Goal: Task Accomplishment & Management: Complete application form

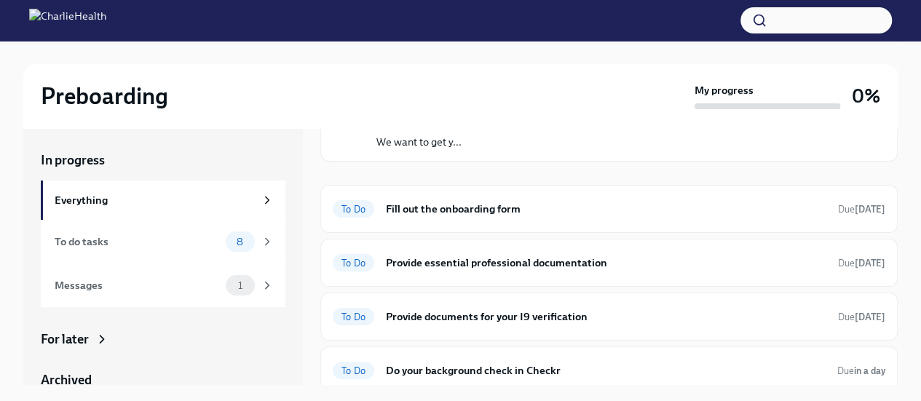
scroll to position [106, 0]
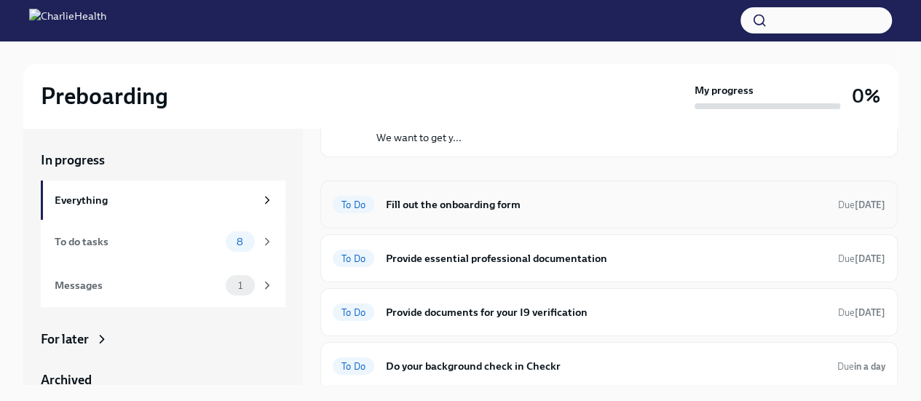
click at [357, 202] on span "To Do" at bounding box center [354, 205] width 42 height 11
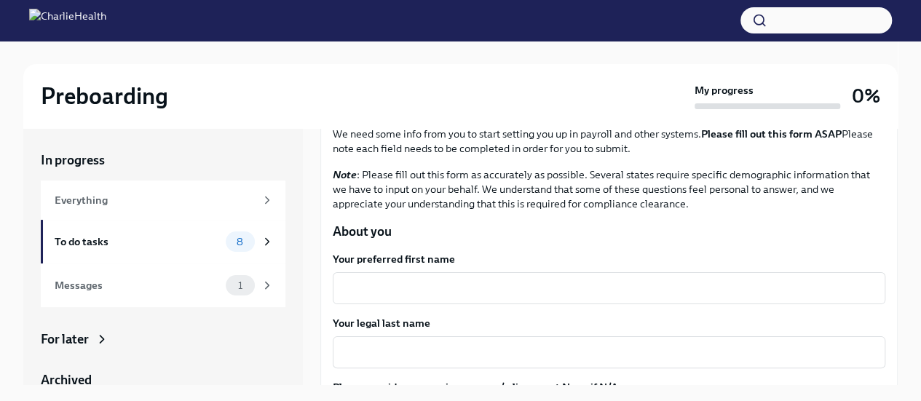
scroll to position [181, 0]
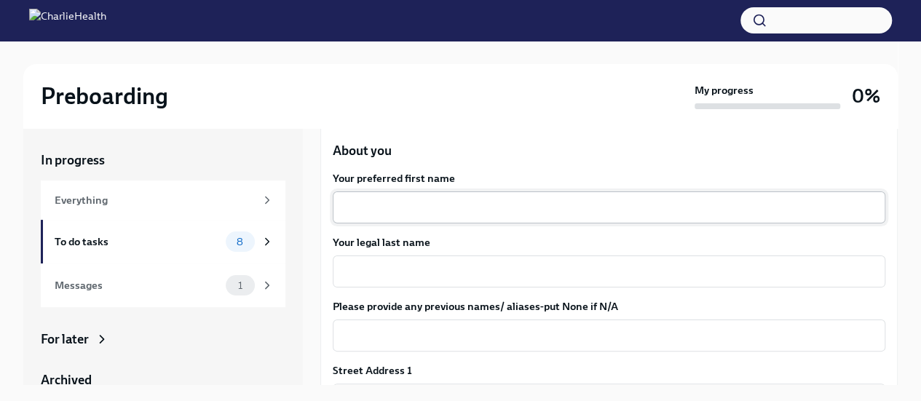
click at [591, 217] on div "x ​" at bounding box center [609, 207] width 553 height 32
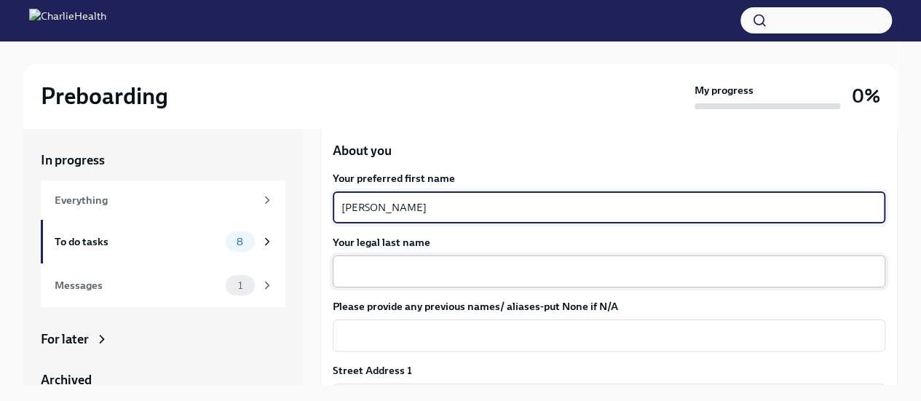
type textarea "[PERSON_NAME]"
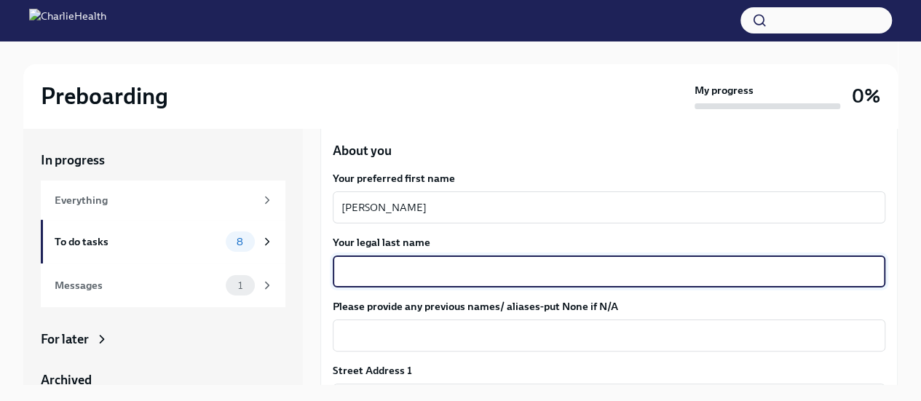
click at [406, 273] on textarea "Your legal last name" at bounding box center [608, 271] width 535 height 17
type textarea "[PERSON_NAME]"
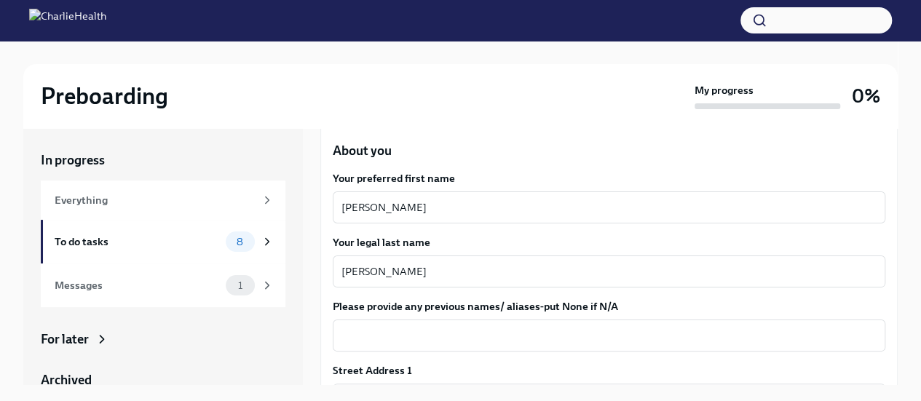
click at [400, 299] on label "Please provide any previous names/ aliases-put None if N/A" at bounding box center [609, 306] width 553 height 15
click at [400, 327] on textarea "Please provide any previous names/ aliases-put None if N/A" at bounding box center [608, 335] width 535 height 17
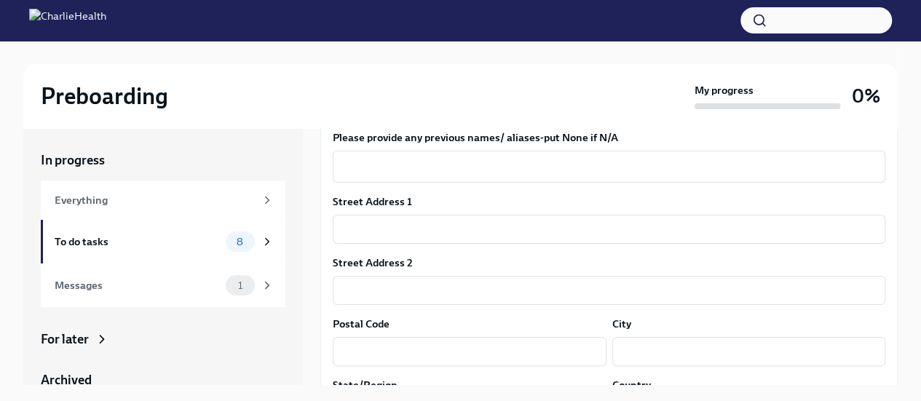
scroll to position [384, 0]
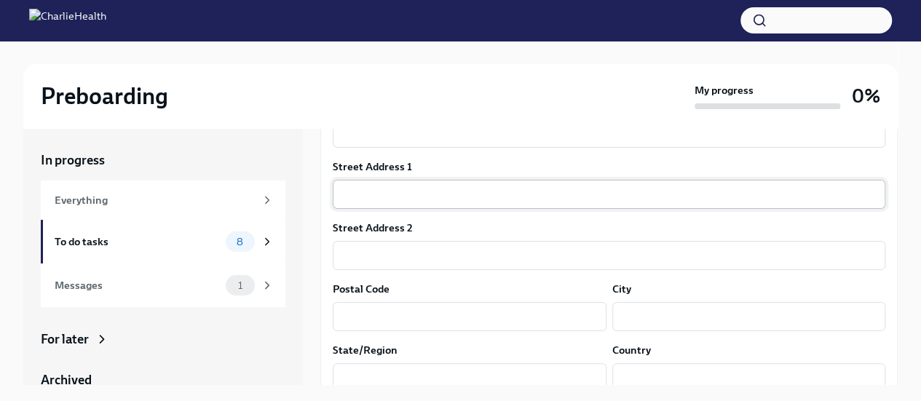
click at [379, 200] on input "text" at bounding box center [609, 194] width 553 height 29
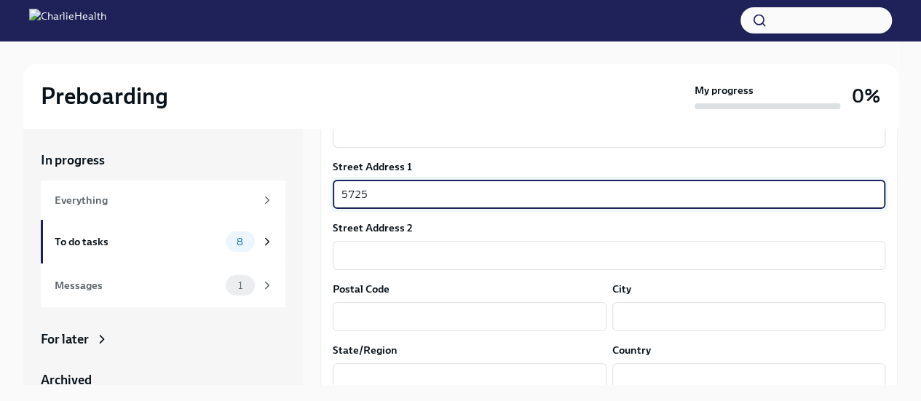
type input "[STREET_ADDRESS]"
type input "32570"
type input "[PERSON_NAME]"
type input "FL"
type input "US"
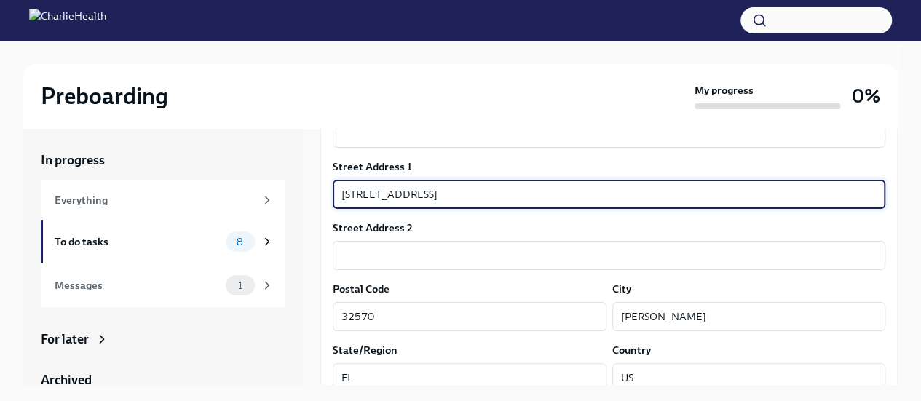
click at [344, 285] on label "Postal Code" at bounding box center [361, 289] width 57 height 15
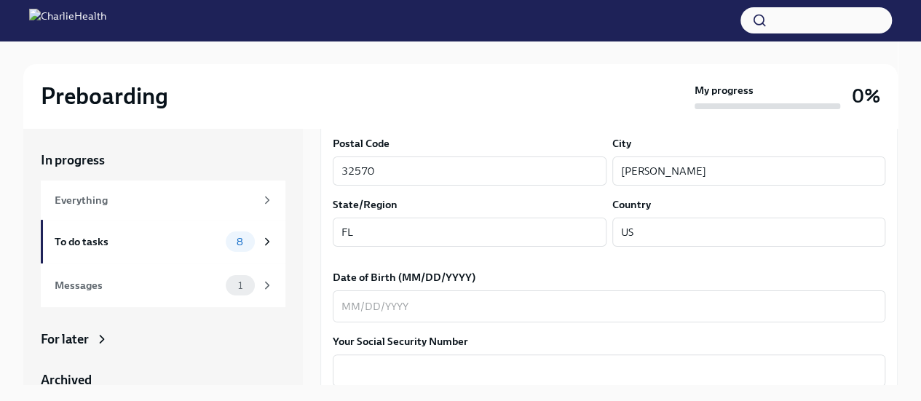
scroll to position [559, 0]
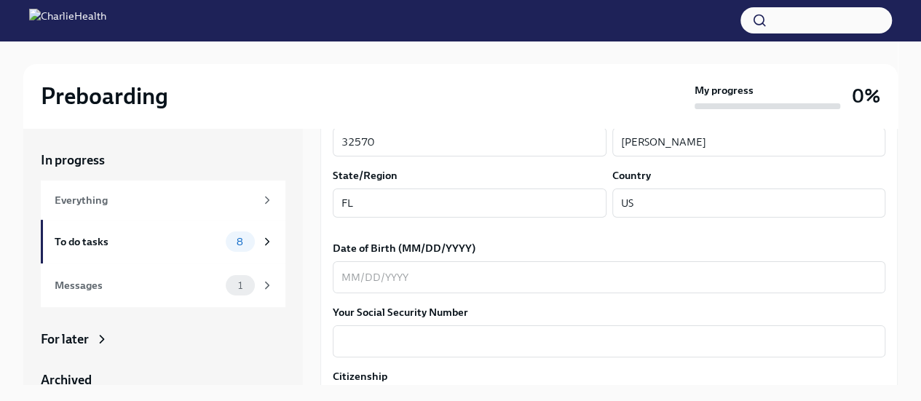
click at [344, 285] on textarea "Date of Birth (MM/DD/YYYY)" at bounding box center [608, 277] width 535 height 17
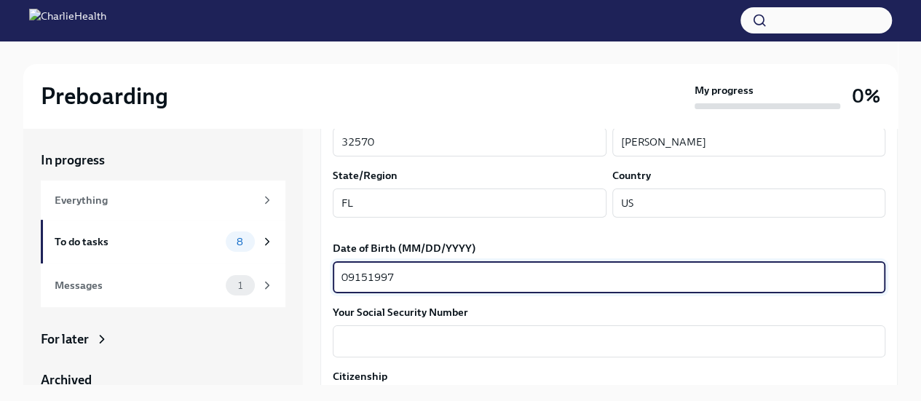
click at [354, 308] on label "Your Social Security Number" at bounding box center [609, 312] width 553 height 15
click at [354, 333] on textarea "Your Social Security Number" at bounding box center [608, 341] width 535 height 17
click at [355, 279] on textarea "09151997" at bounding box center [608, 277] width 535 height 17
click at [373, 276] on textarea "09/151997" at bounding box center [608, 277] width 535 height 17
type textarea "[DATE]"
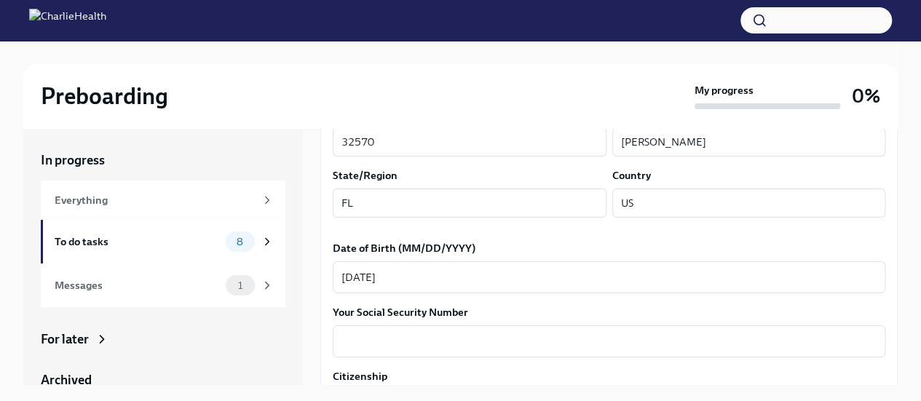
click at [386, 315] on label "Your Social Security Number" at bounding box center [609, 312] width 553 height 15
click at [386, 333] on textarea "Your Social Security Number" at bounding box center [608, 341] width 535 height 17
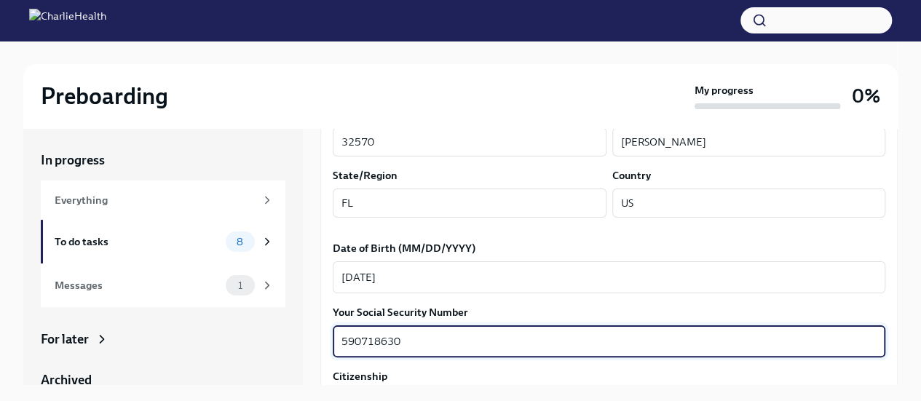
type textarea "590718630"
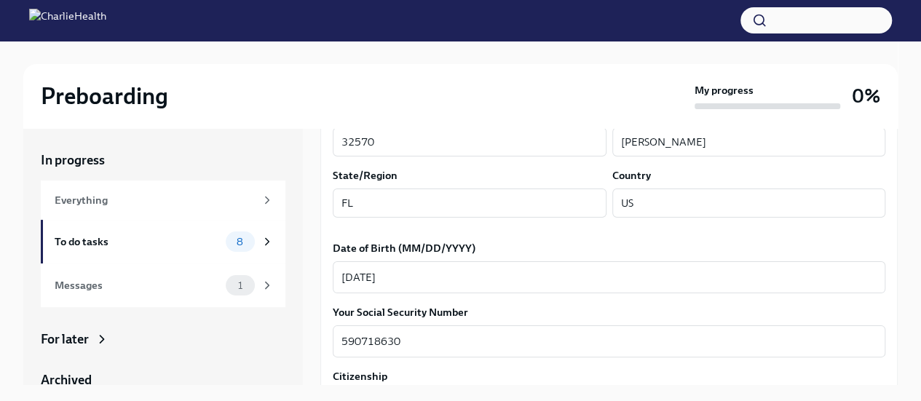
click at [386, 315] on label "Your Social Security Number" at bounding box center [609, 312] width 553 height 15
click at [386, 333] on textarea "590718630" at bounding box center [608, 341] width 535 height 17
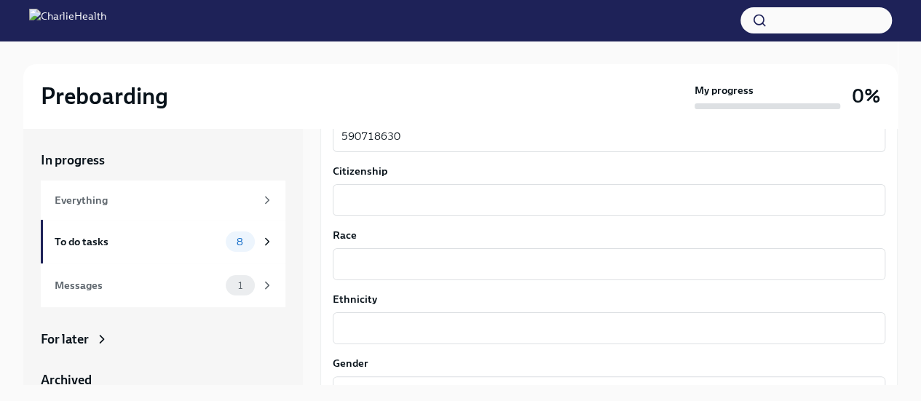
scroll to position [763, 0]
click at [370, 187] on div "x ​" at bounding box center [609, 202] width 553 height 32
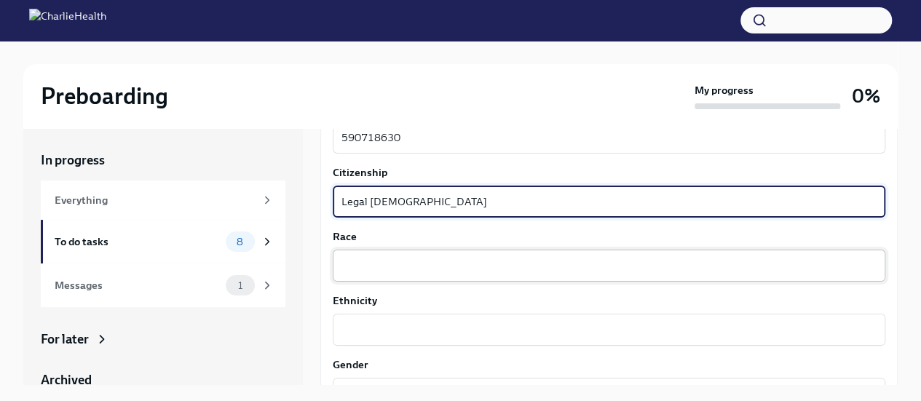
type textarea "Legal [DEMOGRAPHIC_DATA]"
click at [377, 257] on textarea "Race" at bounding box center [608, 265] width 535 height 17
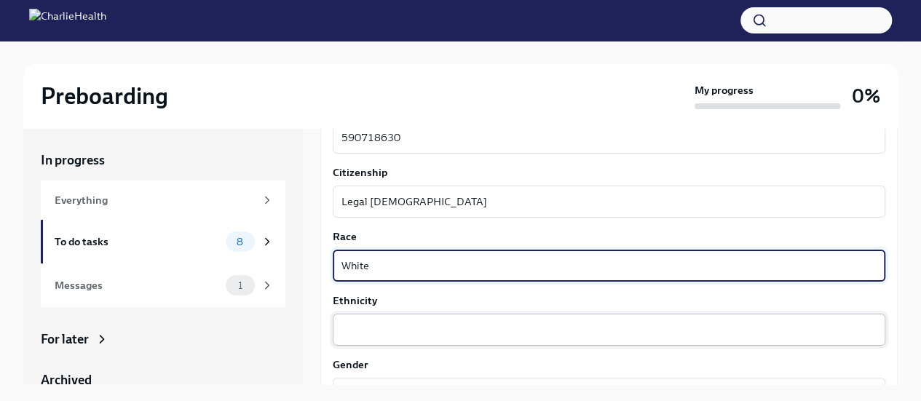
type textarea "White"
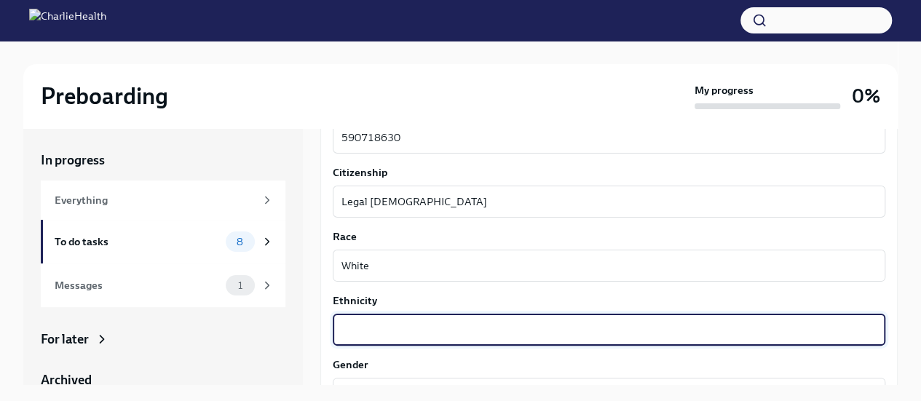
click at [375, 328] on textarea "Ethnicity" at bounding box center [608, 329] width 535 height 17
type textarea "N/A"
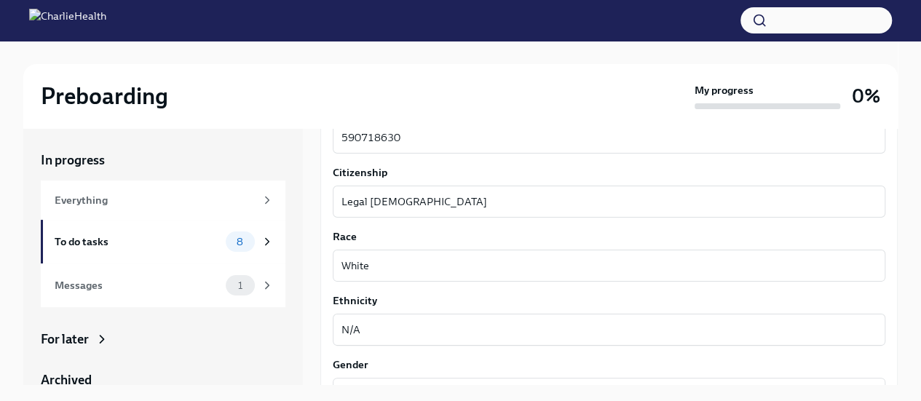
click at [322, 357] on div "We need some info from you to start setting you up in payroll and other systems…" at bounding box center [608, 218] width 577 height 1534
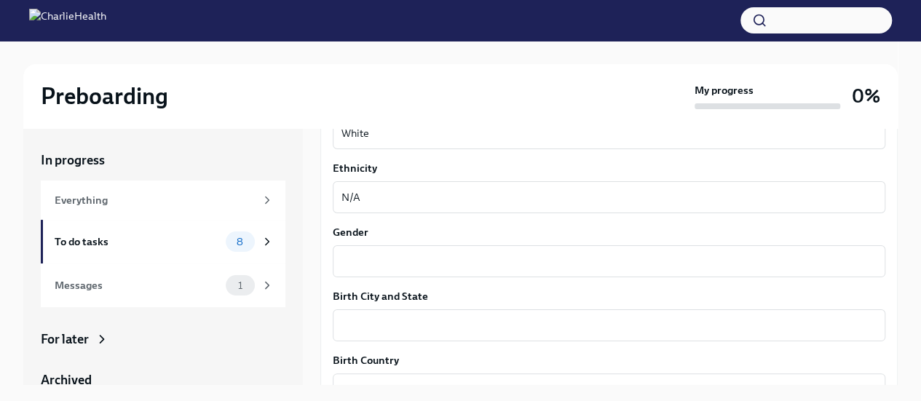
scroll to position [909, 0]
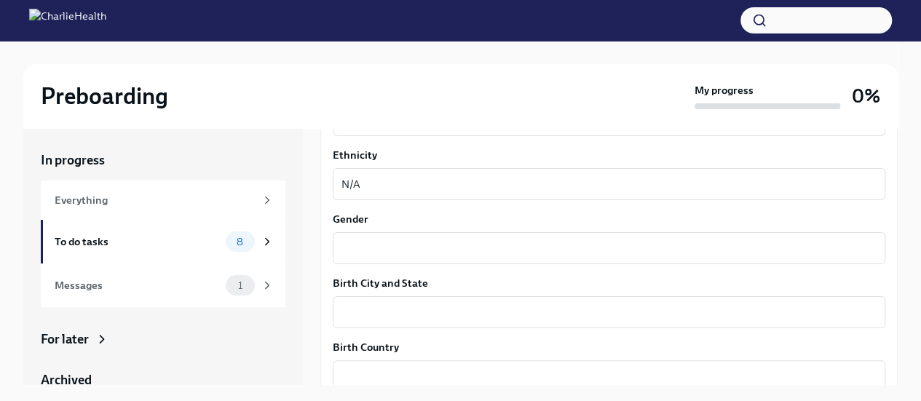
click at [352, 228] on div "Gender [DEMOGRAPHIC_DATA] ​" at bounding box center [609, 238] width 553 height 52
click at [355, 241] on textarea "Gender" at bounding box center [608, 248] width 535 height 17
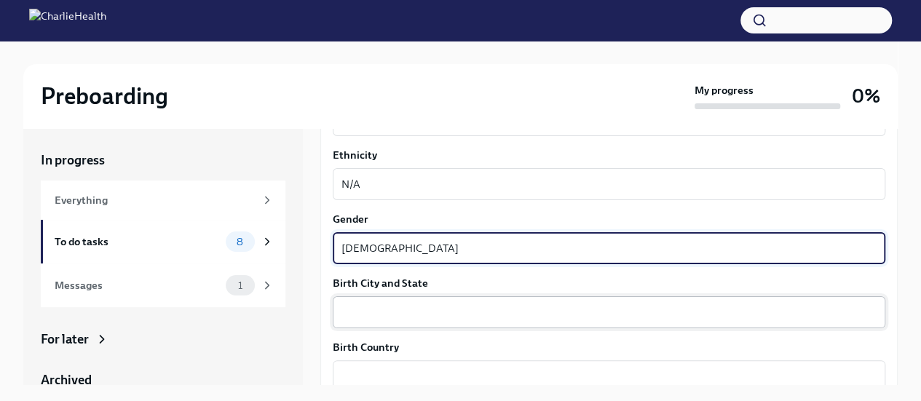
type textarea "[DEMOGRAPHIC_DATA]"
click at [374, 301] on div "x ​" at bounding box center [609, 312] width 553 height 32
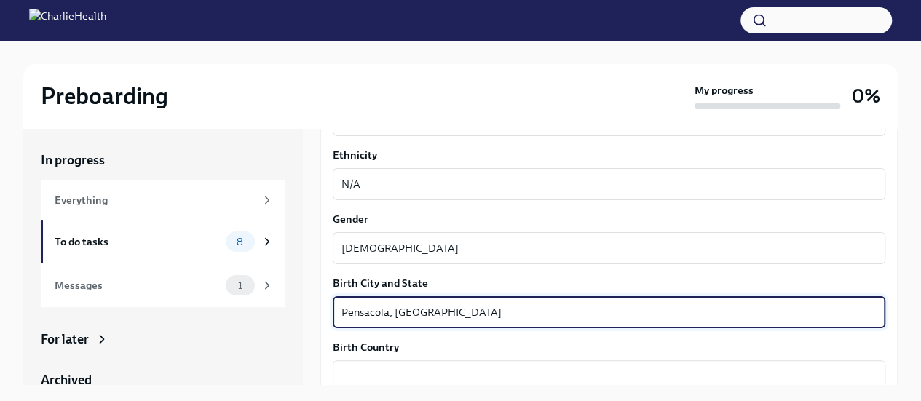
type textarea "Pensacola, [GEOGRAPHIC_DATA]"
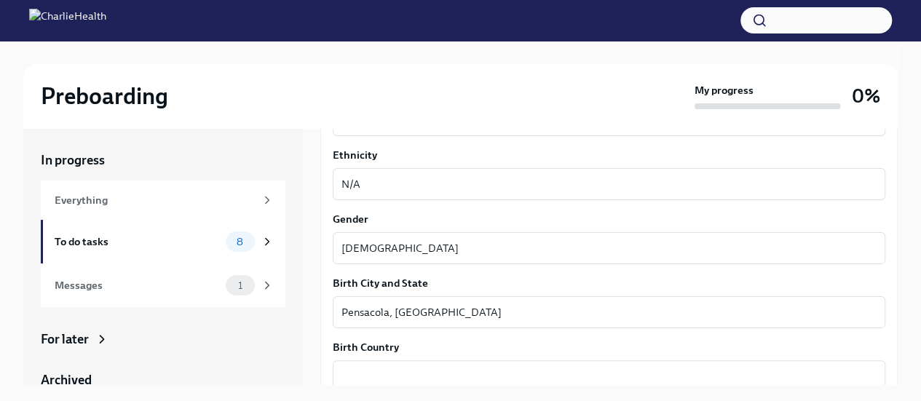
click at [376, 341] on label "Birth Country" at bounding box center [609, 347] width 553 height 15
click at [376, 368] on textarea "Birth Country" at bounding box center [608, 376] width 535 height 17
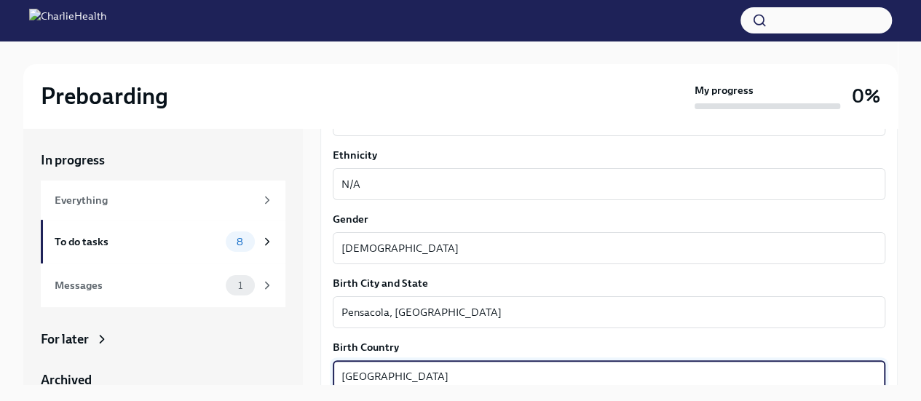
type textarea "[GEOGRAPHIC_DATA]"
click at [326, 344] on div "We need some info from you to start setting you up in payroll and other systems…" at bounding box center [608, 72] width 577 height 1534
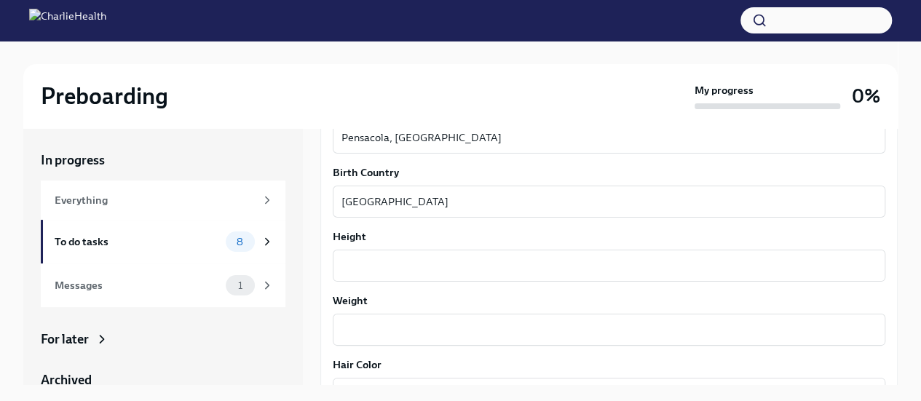
scroll to position [1113, 0]
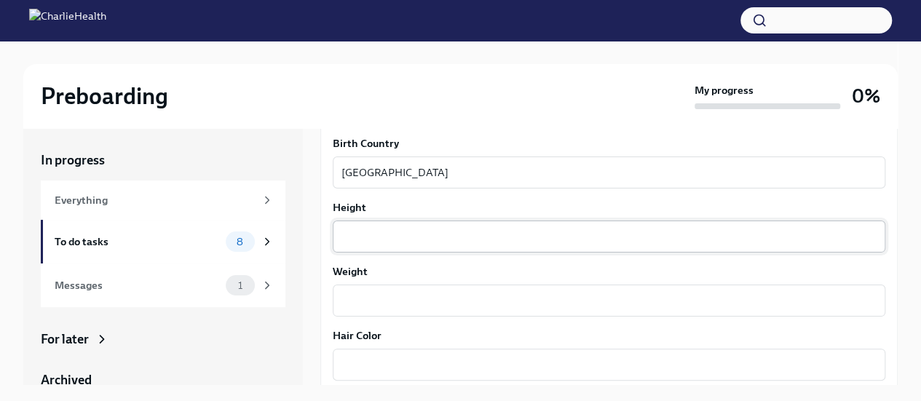
click at [360, 232] on textarea "Height" at bounding box center [608, 236] width 535 height 17
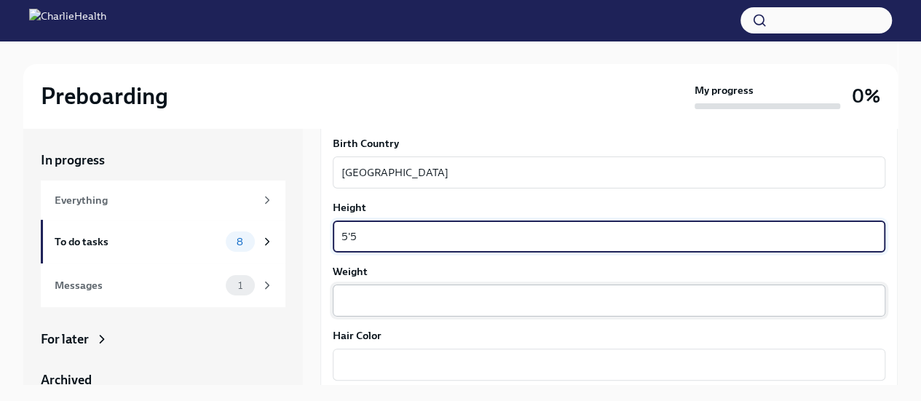
type textarea "5'5"
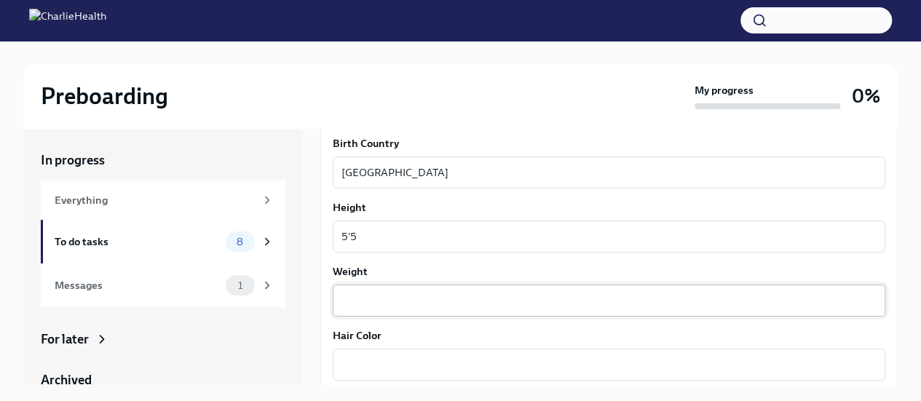
click at [365, 290] on div "x ​" at bounding box center [609, 301] width 553 height 32
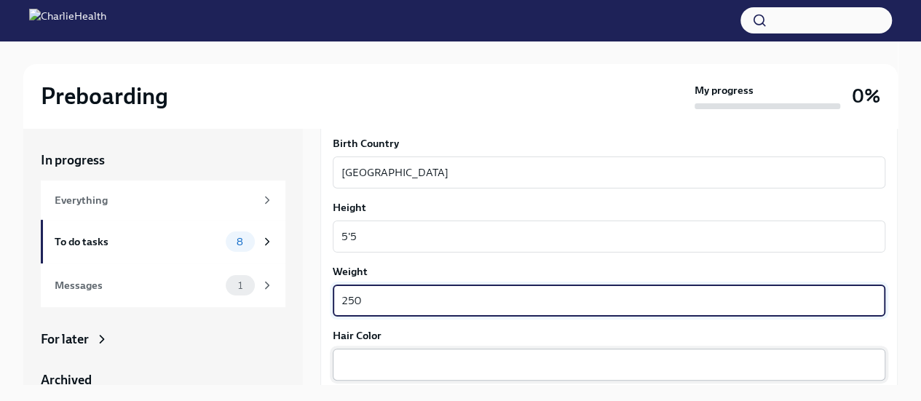
type textarea "250"
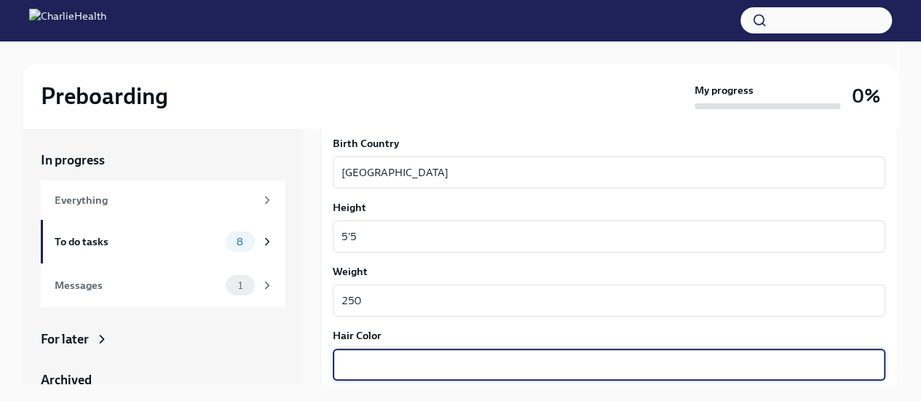
click at [367, 360] on textarea "Hair Color" at bounding box center [608, 364] width 535 height 17
type textarea "Brown"
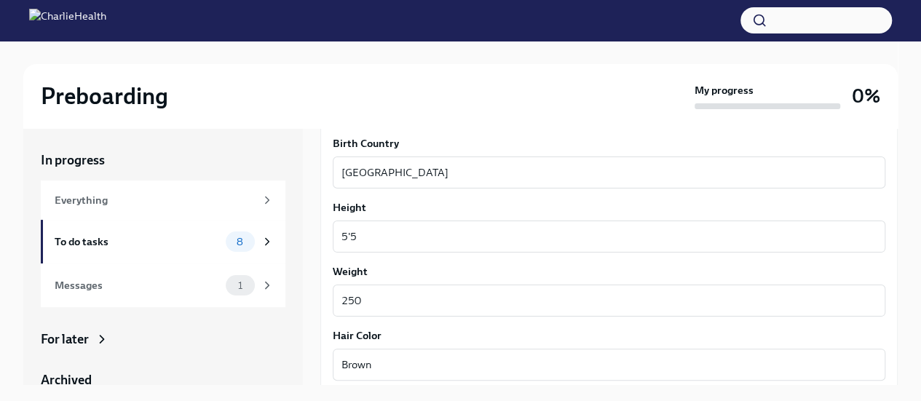
click at [347, 336] on label "Hair Color" at bounding box center [609, 335] width 553 height 15
click at [347, 356] on textarea "Brown" at bounding box center [608, 364] width 535 height 17
click at [320, 341] on div "In progress Everything To do tasks 8 Messages 1 For later Archived Completed ta…" at bounding box center [460, 256] width 874 height 257
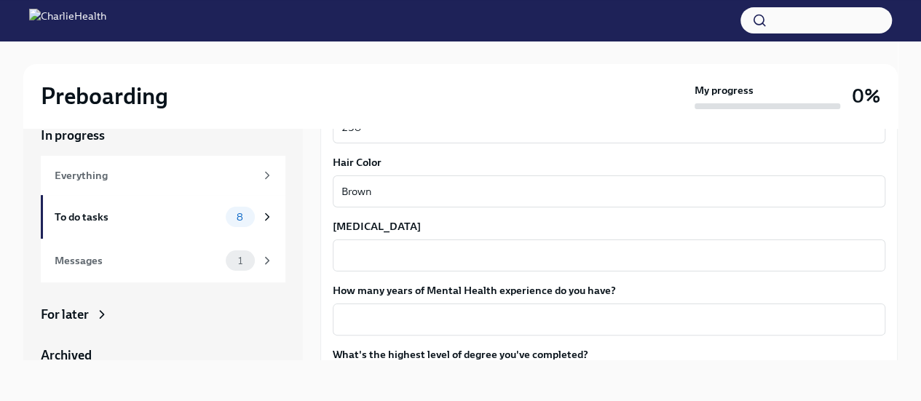
scroll to position [1265, 0]
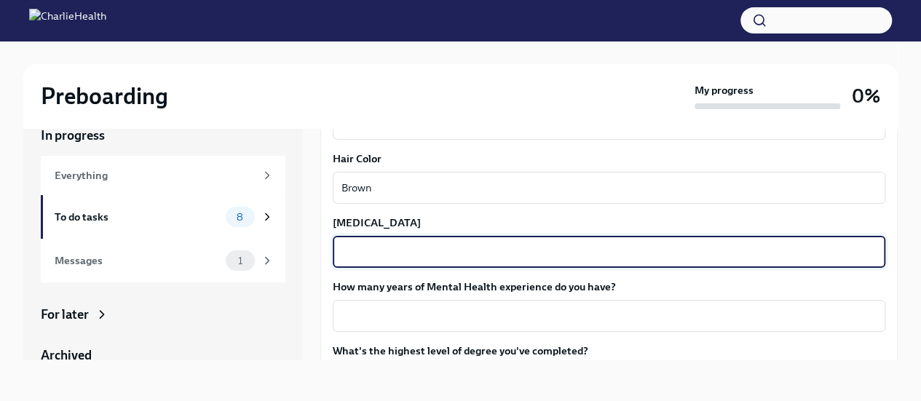
click at [485, 258] on textarea "[MEDICAL_DATA]" at bounding box center [608, 251] width 535 height 17
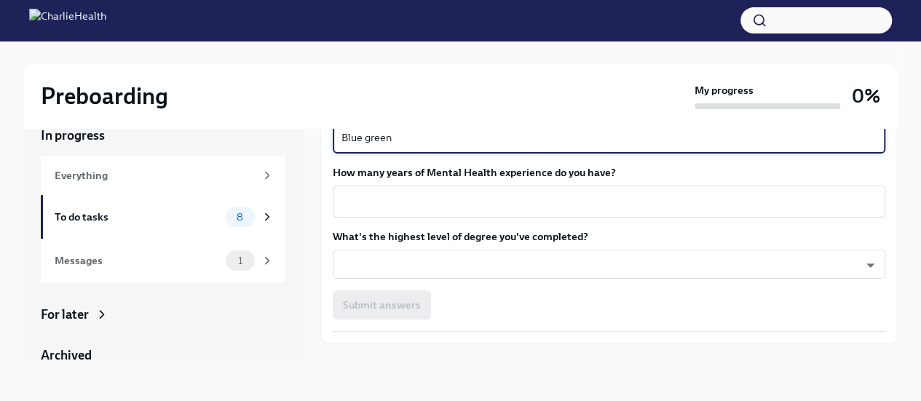
scroll to position [1399, 0]
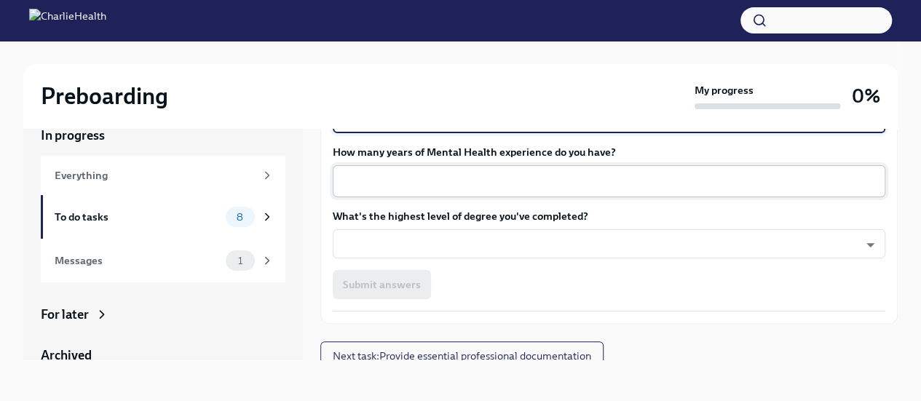
type textarea "Blue green"
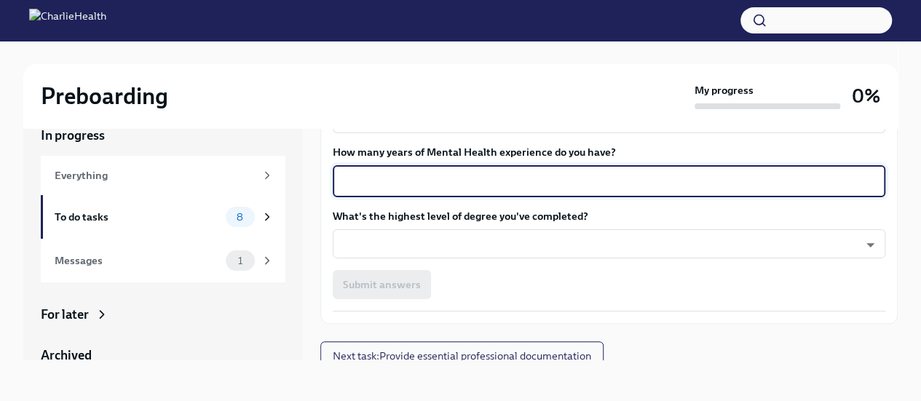
click at [395, 178] on textarea "How many years of Mental Health experience do you have?" at bounding box center [608, 181] width 535 height 17
type textarea "3"
click at [412, 213] on label "What's the highest level of degree you've completed?" at bounding box center [609, 216] width 553 height 15
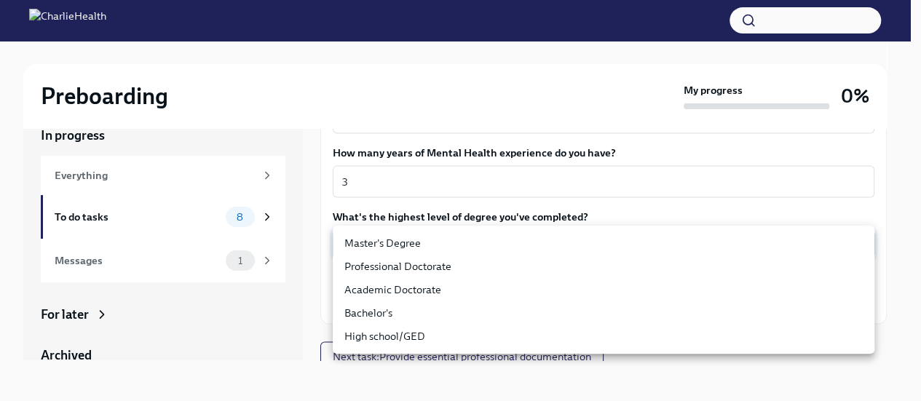
click at [408, 245] on body "Preboarding My progress 0% In progress Everything To do tasks 8 Messages 1 For …" at bounding box center [460, 188] width 921 height 426
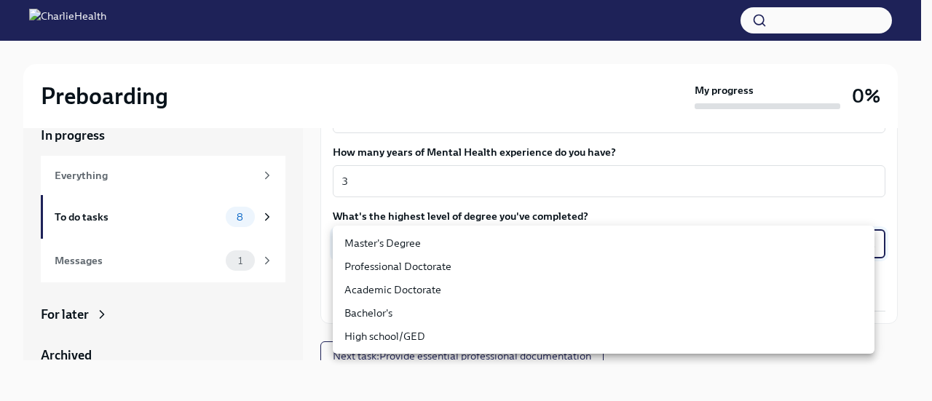
click at [408, 245] on li "Master's Degree" at bounding box center [604, 243] width 542 height 23
type input "2vBr-ghkD"
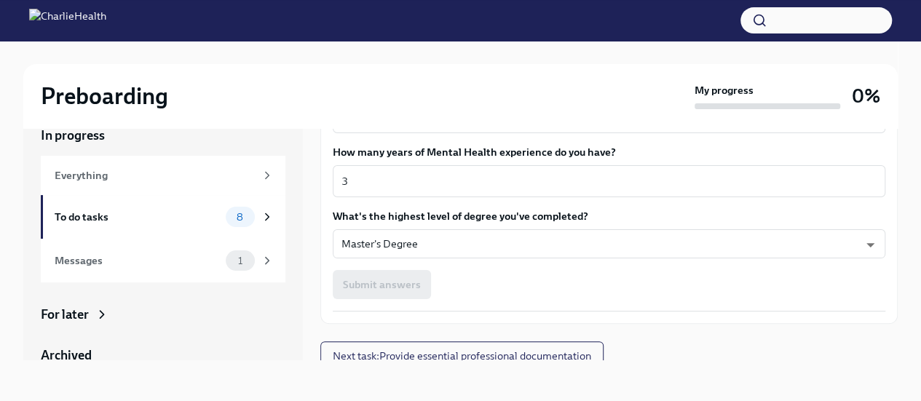
scroll to position [1408, 0]
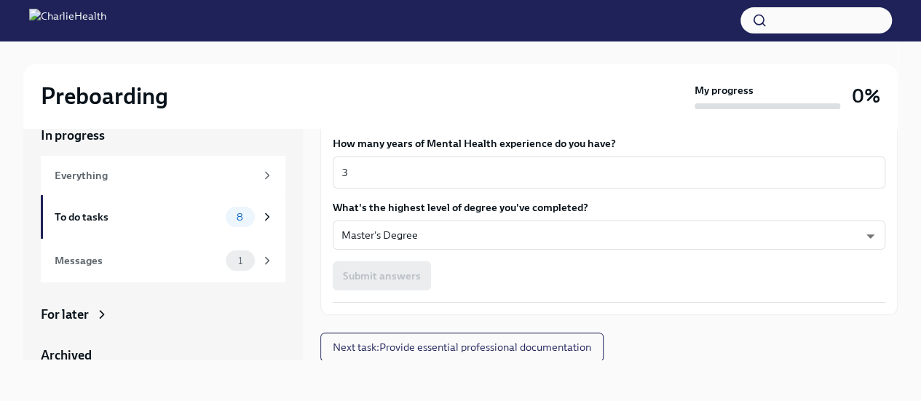
click at [377, 277] on div "Submit answers" at bounding box center [609, 275] width 553 height 29
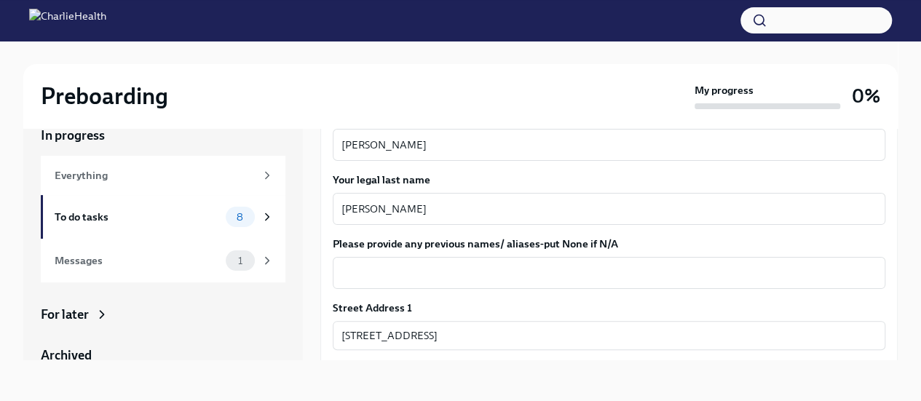
scroll to position [226, 0]
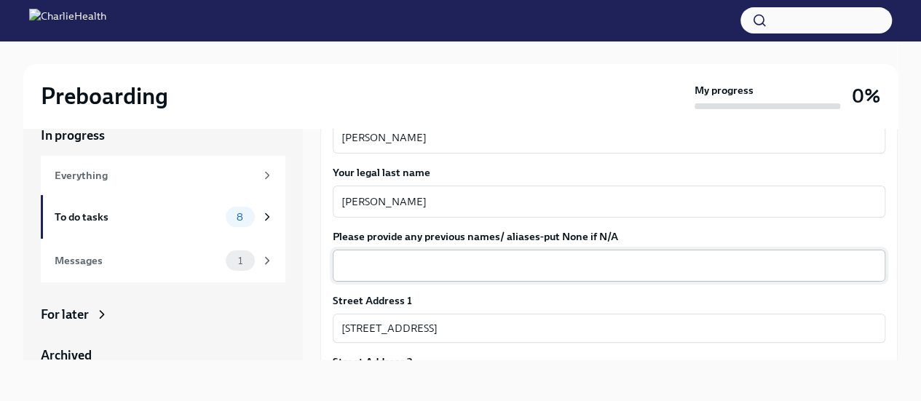
click at [603, 264] on textarea "Please provide any previous names/ aliases-put None if N/A" at bounding box center [608, 265] width 535 height 17
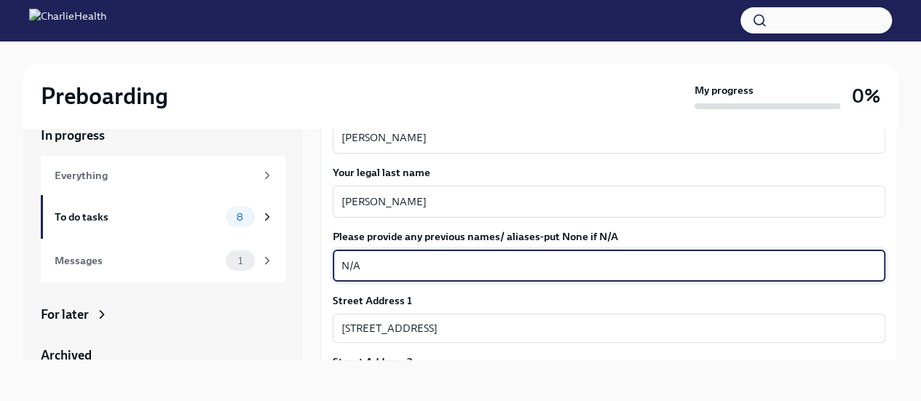
type textarea "N/A"
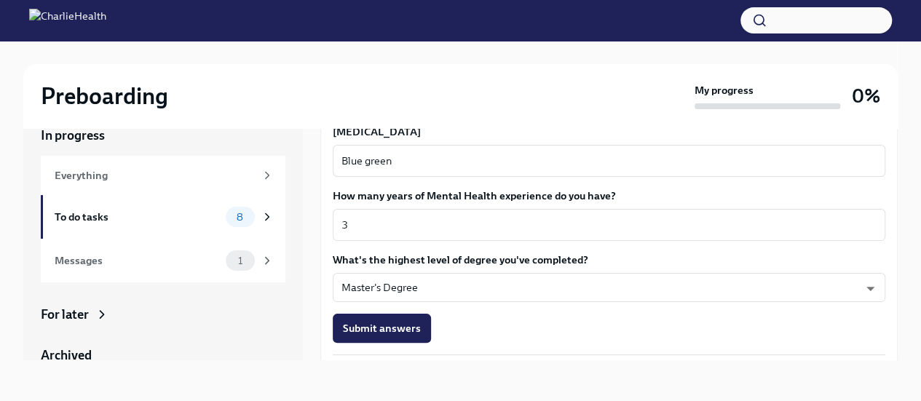
scroll to position [1408, 0]
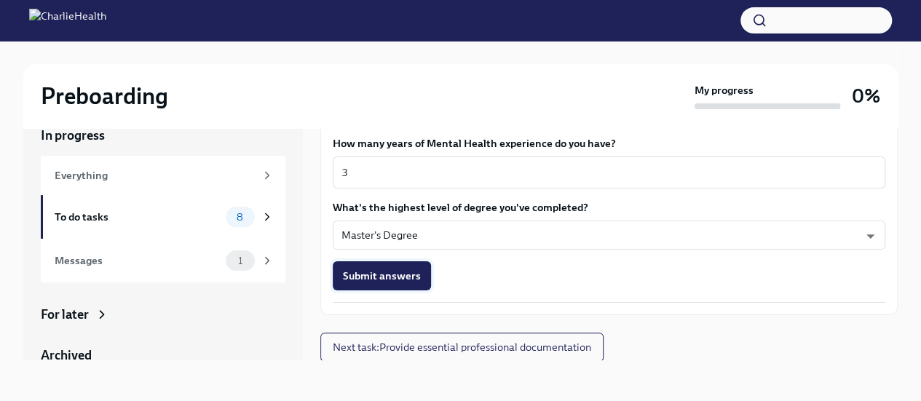
click at [368, 283] on button "Submit answers" at bounding box center [382, 275] width 98 height 29
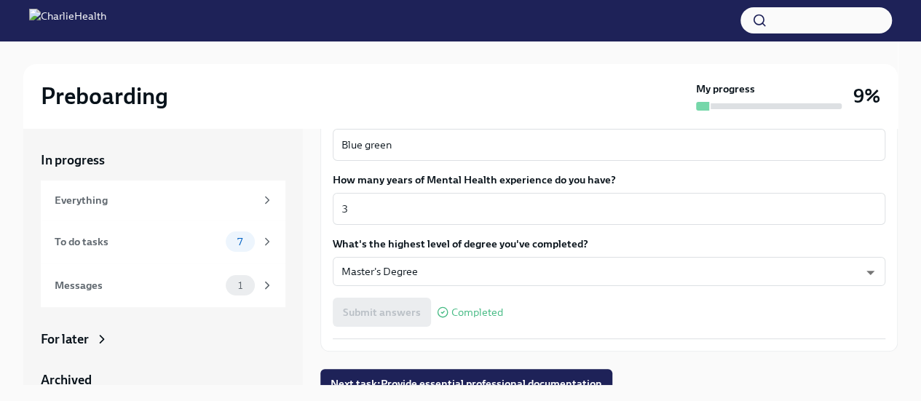
scroll to position [1409, 0]
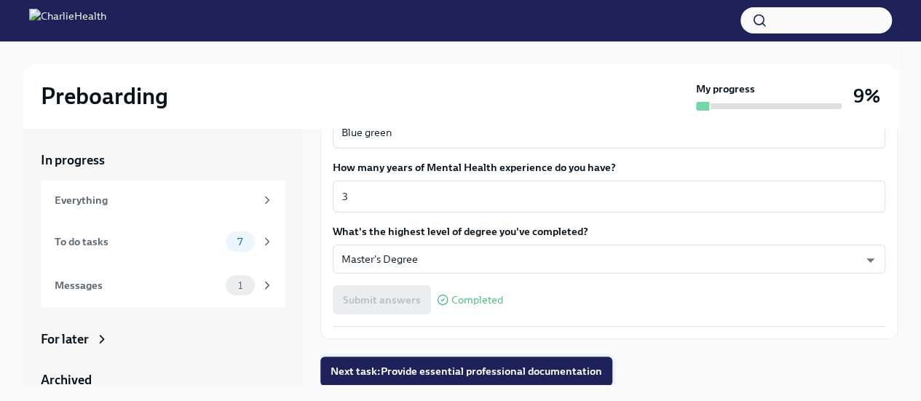
click at [454, 374] on span "Next task : Provide essential professional documentation" at bounding box center [467, 371] width 272 height 15
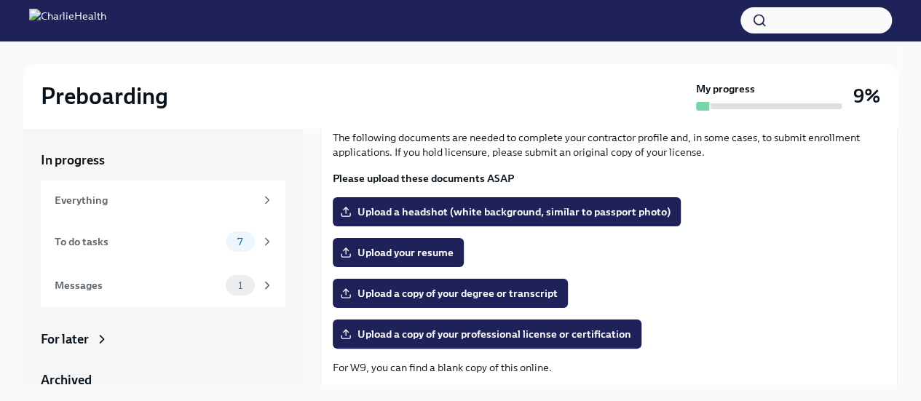
scroll to position [94, 0]
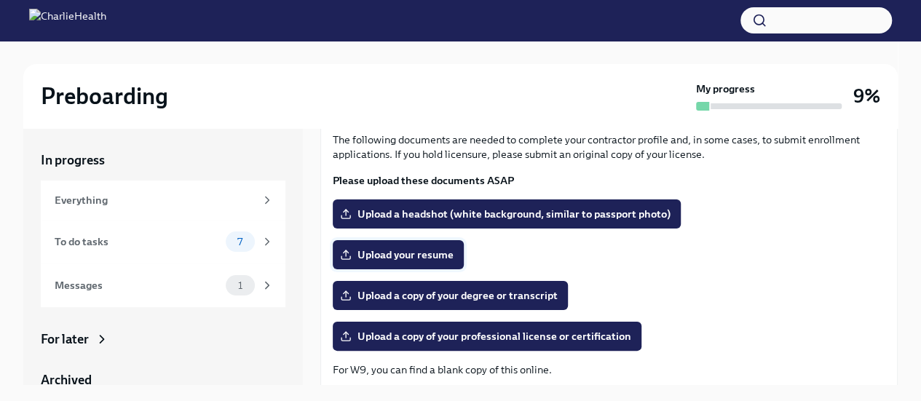
click at [435, 253] on span "Upload your resume" at bounding box center [398, 255] width 111 height 15
click at [0, 0] on input "Upload your resume" at bounding box center [0, 0] width 0 height 0
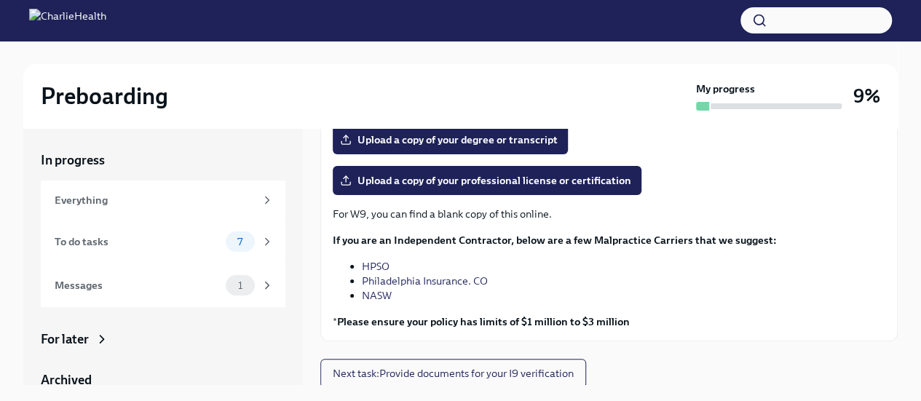
scroll to position [251, 0]
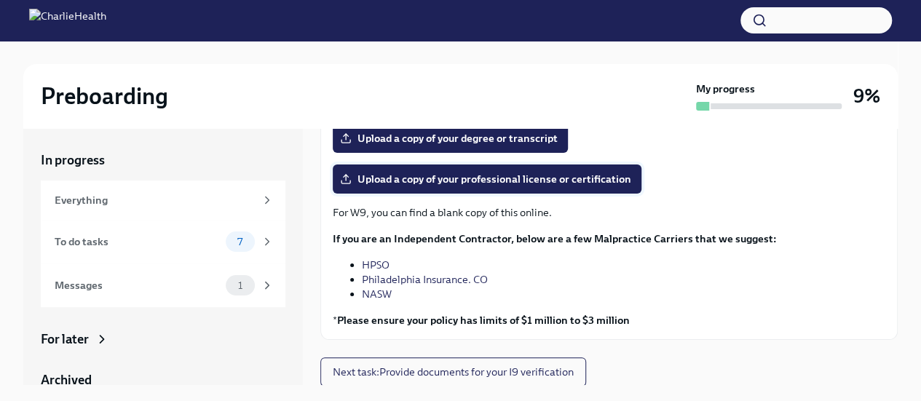
click at [444, 183] on span "Upload a copy of your professional license or certification" at bounding box center [487, 179] width 288 height 15
click at [0, 0] on input "Upload a copy of your professional license or certification" at bounding box center [0, 0] width 0 height 0
click at [440, 183] on span "Upload a copy of your professional license or certification" at bounding box center [487, 179] width 288 height 15
click at [0, 0] on input "Upload a copy of your professional license or certification" at bounding box center [0, 0] width 0 height 0
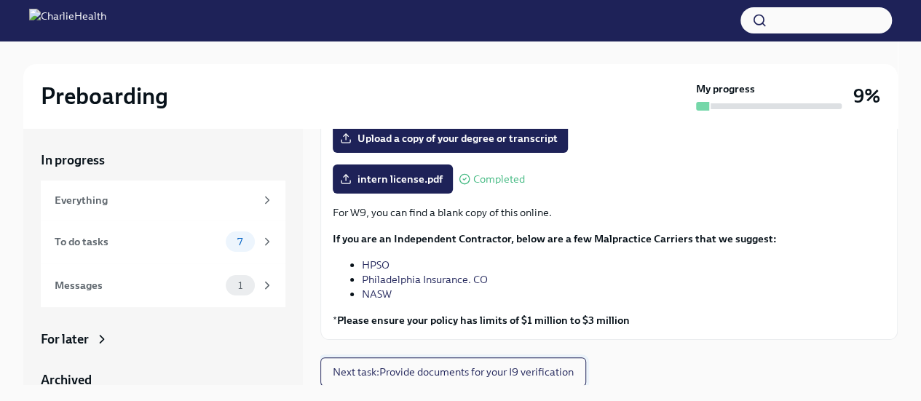
click at [495, 375] on span "Next task : Provide documents for your I9 verification" at bounding box center [453, 372] width 241 height 15
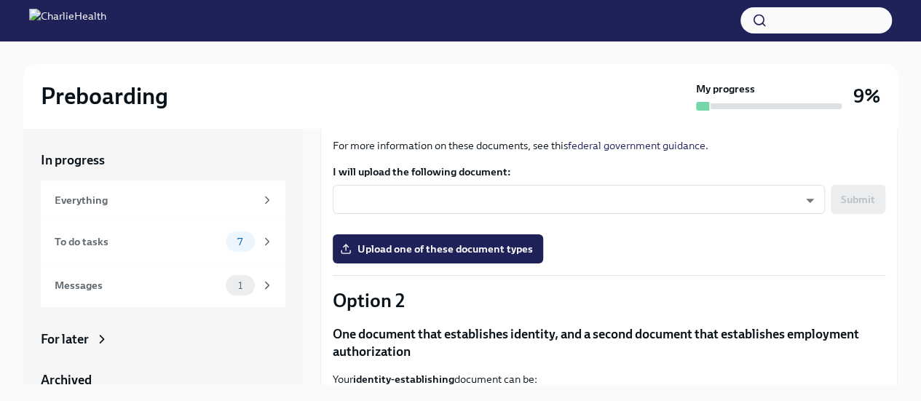
scroll to position [302, 0]
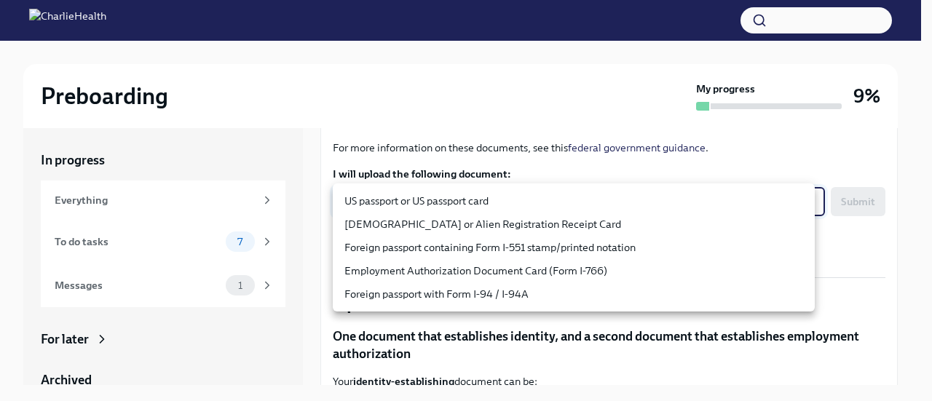
click at [781, 202] on body "Preboarding My progress 9% In progress Everything To do tasks 7 Messages 1 For …" at bounding box center [466, 213] width 932 height 426
click at [481, 158] on div at bounding box center [466, 200] width 932 height 401
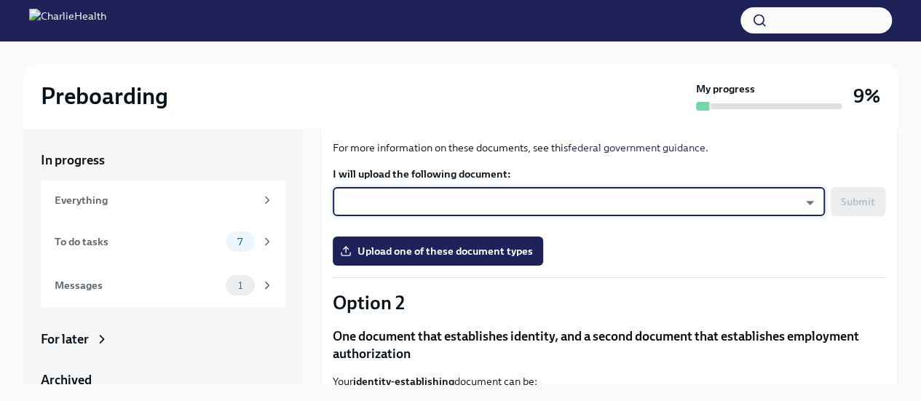
click at [882, 245] on div "You have a choice of which documents you provide for your I9. Option 1 One docu…" at bounding box center [608, 372] width 577 height 920
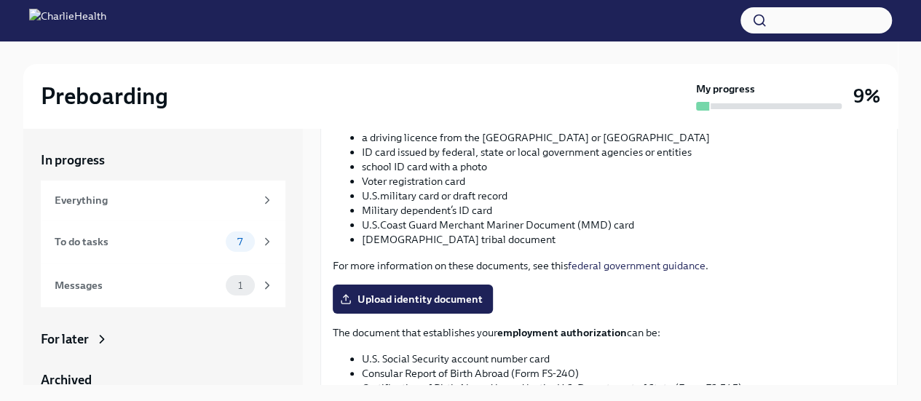
scroll to position [581, 0]
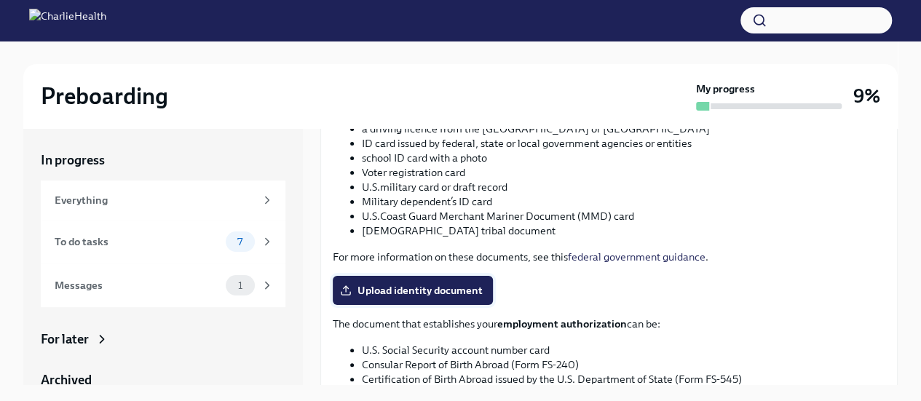
click at [449, 283] on span "Upload identity document" at bounding box center [413, 290] width 140 height 15
click at [0, 0] on input "Upload identity document" at bounding box center [0, 0] width 0 height 0
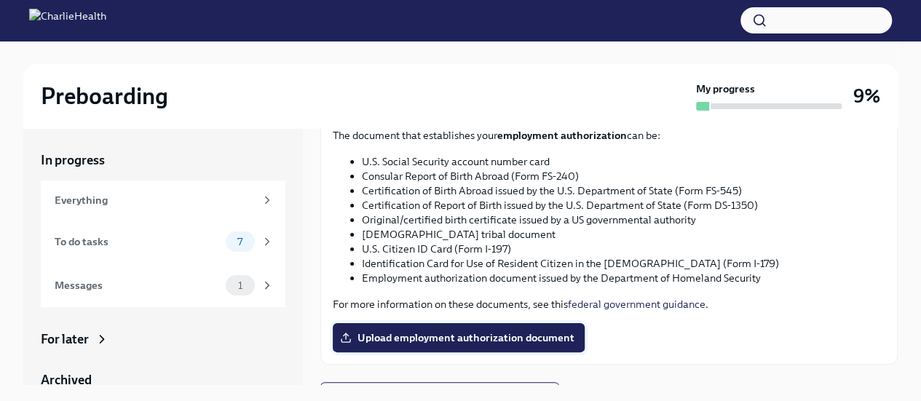
scroll to position [784, 0]
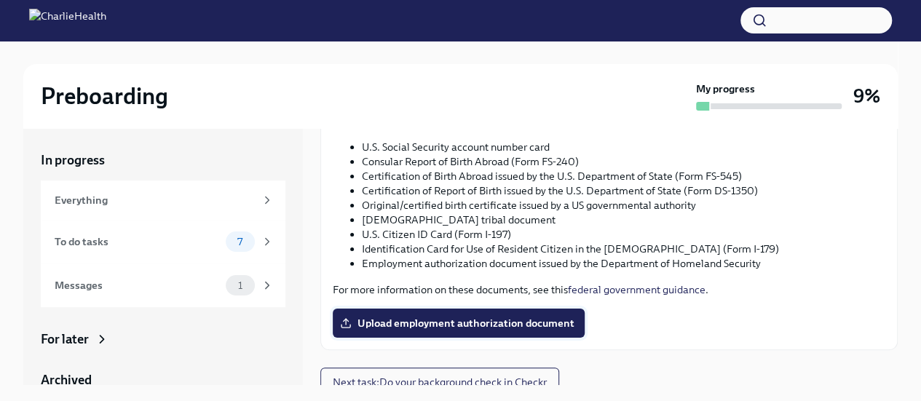
click at [546, 316] on span "Upload employment authorization document" at bounding box center [459, 323] width 232 height 15
click at [0, 0] on input "Upload employment authorization document" at bounding box center [0, 0] width 0 height 0
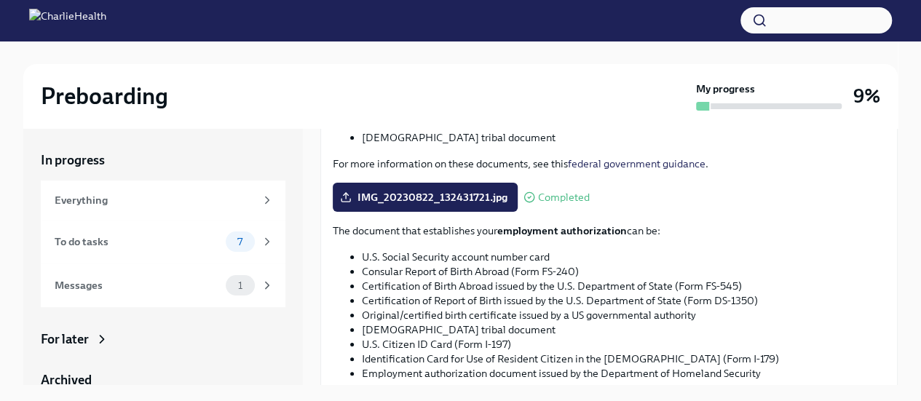
scroll to position [663, 0]
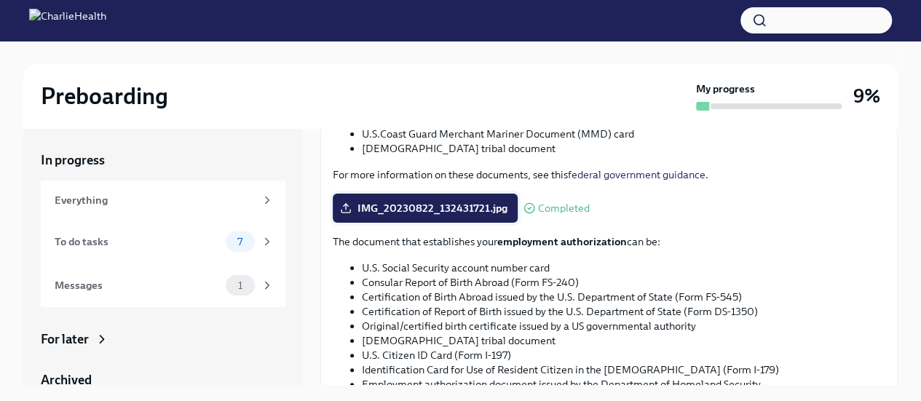
click at [387, 199] on label "IMG_20230822_132431721.jpg" at bounding box center [425, 208] width 185 height 29
click at [0, 0] on input "IMG_20230822_132431721.jpg" at bounding box center [0, 0] width 0 height 0
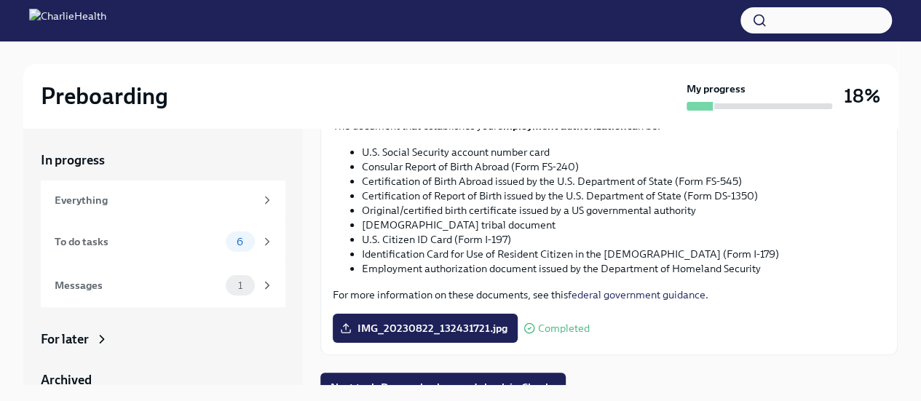
scroll to position [795, 0]
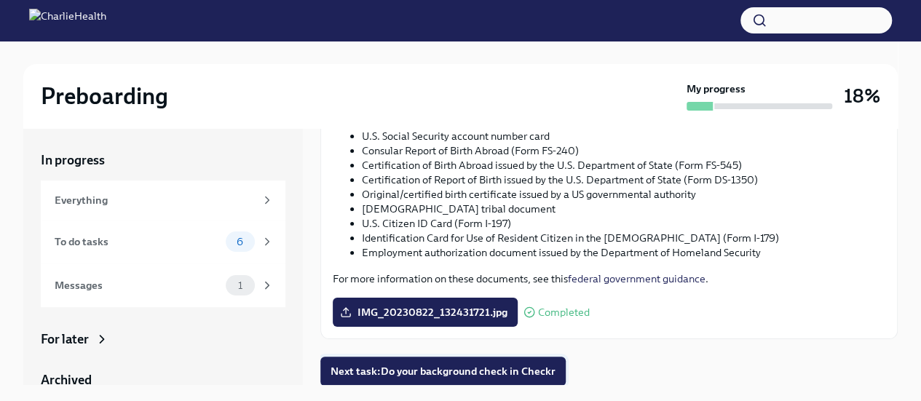
click at [533, 368] on span "Next task : Do your background check in Checkr" at bounding box center [443, 371] width 225 height 15
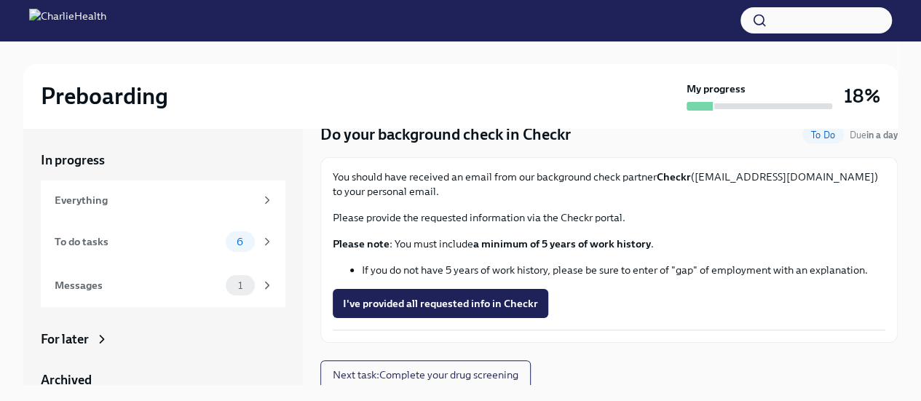
scroll to position [60, 0]
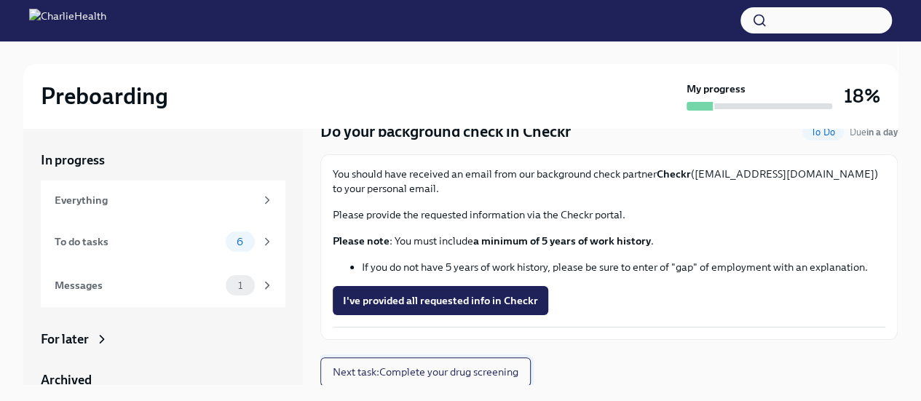
click at [475, 361] on button "Next task : Complete your drug screening" at bounding box center [425, 372] width 210 height 29
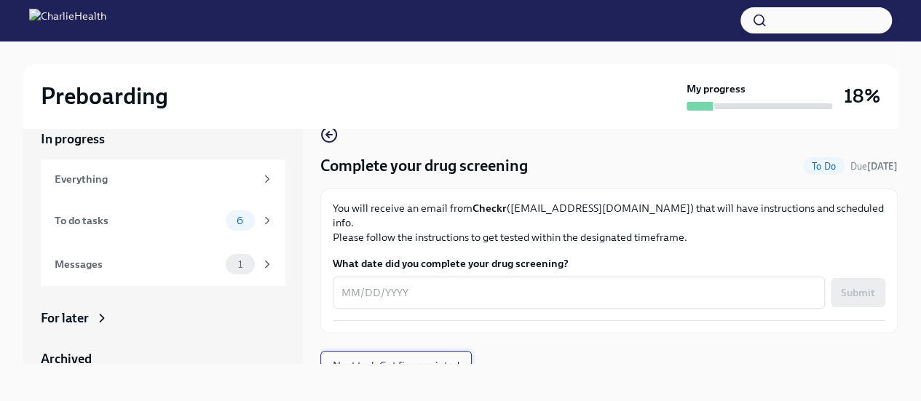
scroll to position [25, 0]
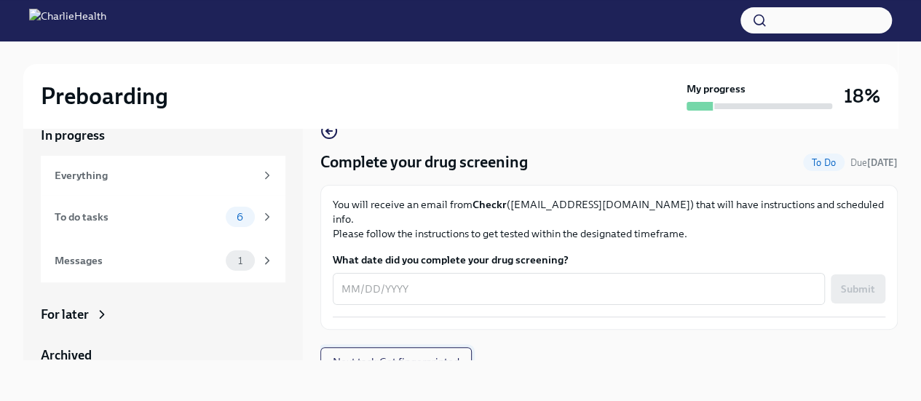
click at [454, 355] on span "Next task : Get fingerprinted" at bounding box center [396, 362] width 127 height 15
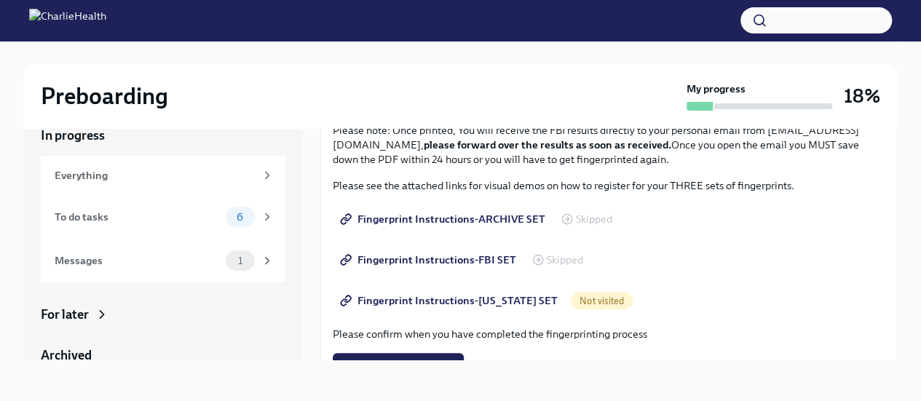
scroll to position [175, 0]
